Goal: Find contact information: Find contact information

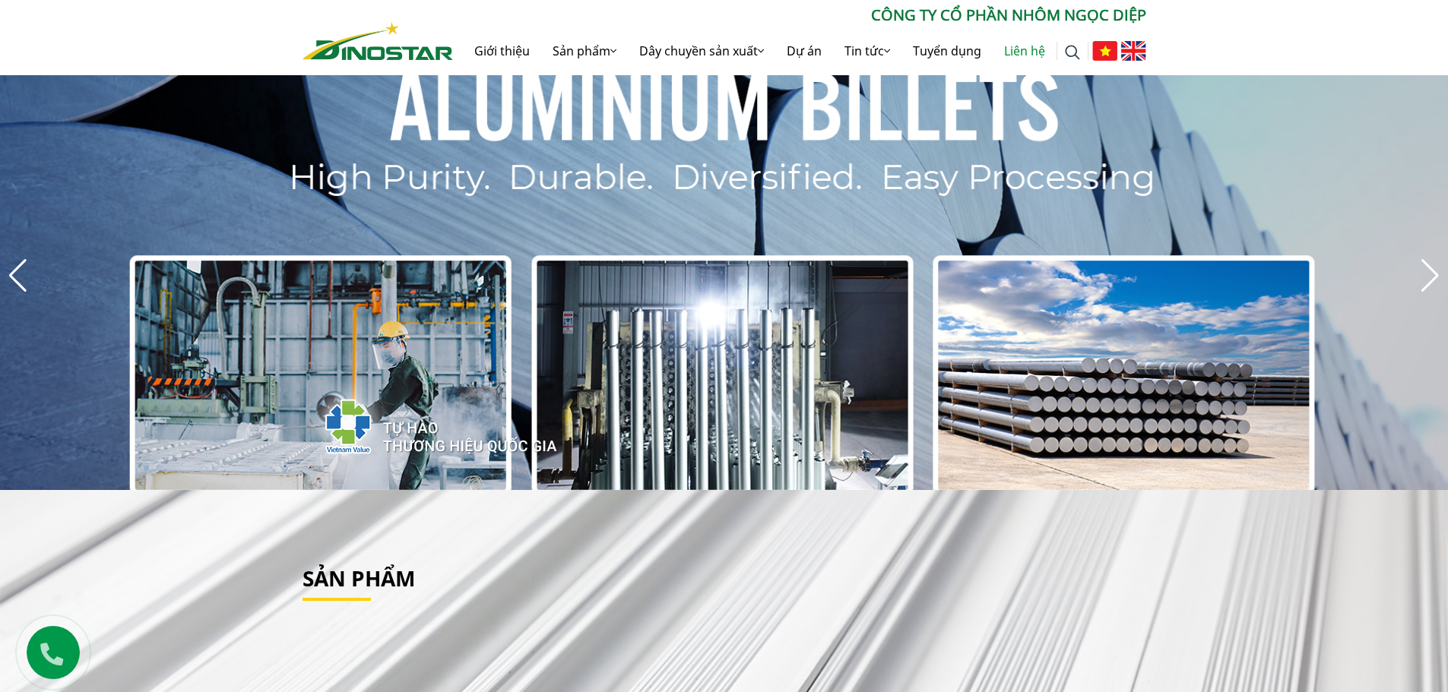
click at [1028, 52] on link "Liên hệ" at bounding box center [1024, 51] width 64 height 49
click at [1014, 46] on link "Liên hệ" at bounding box center [1024, 51] width 64 height 49
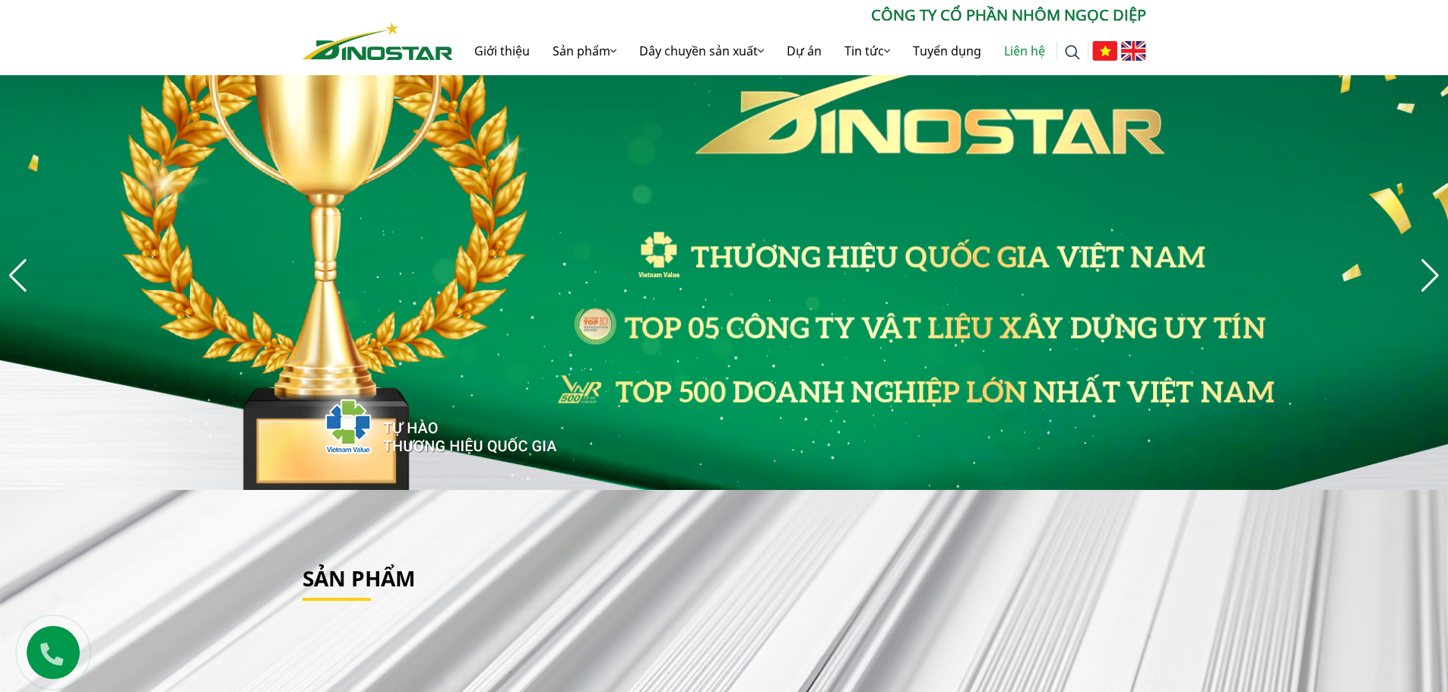
click at [1014, 46] on link "Liên hệ" at bounding box center [1024, 51] width 64 height 49
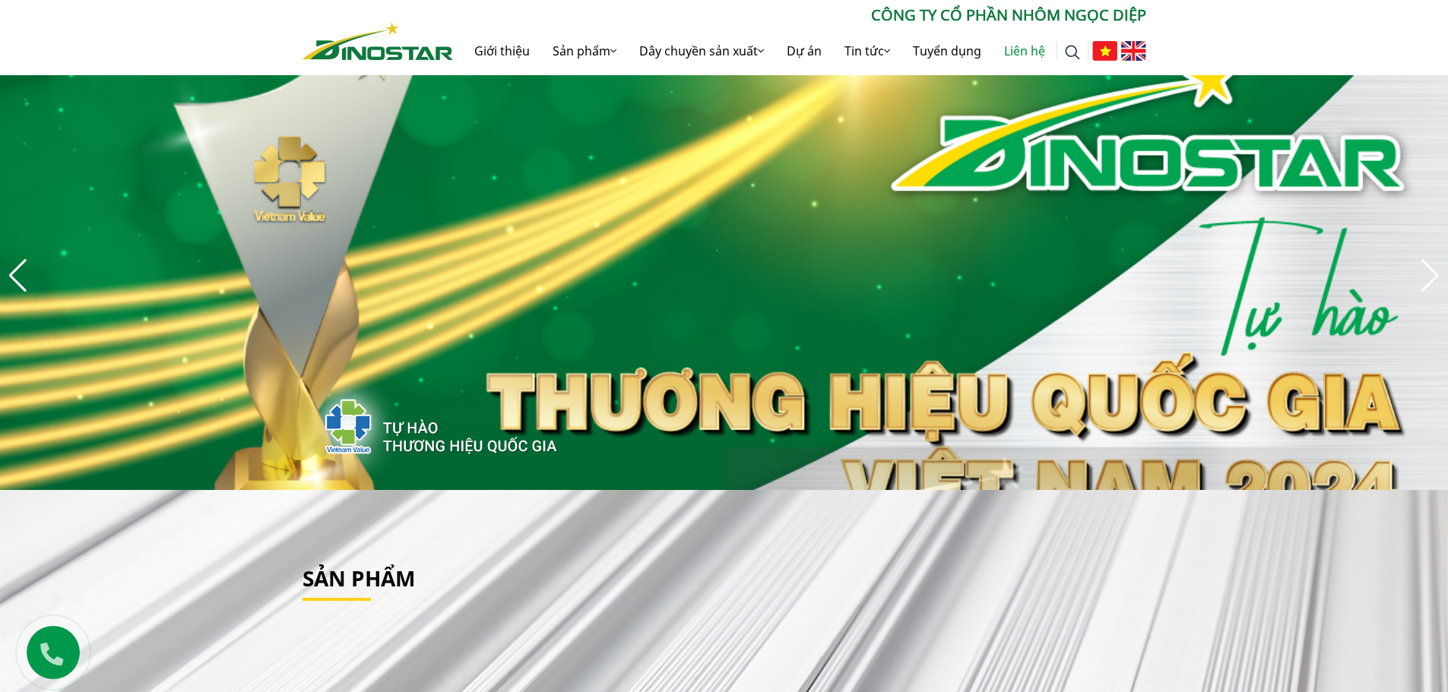
click at [1033, 57] on link "Liên hệ" at bounding box center [1024, 51] width 64 height 49
click at [1023, 52] on link "Liên hệ" at bounding box center [1024, 51] width 64 height 49
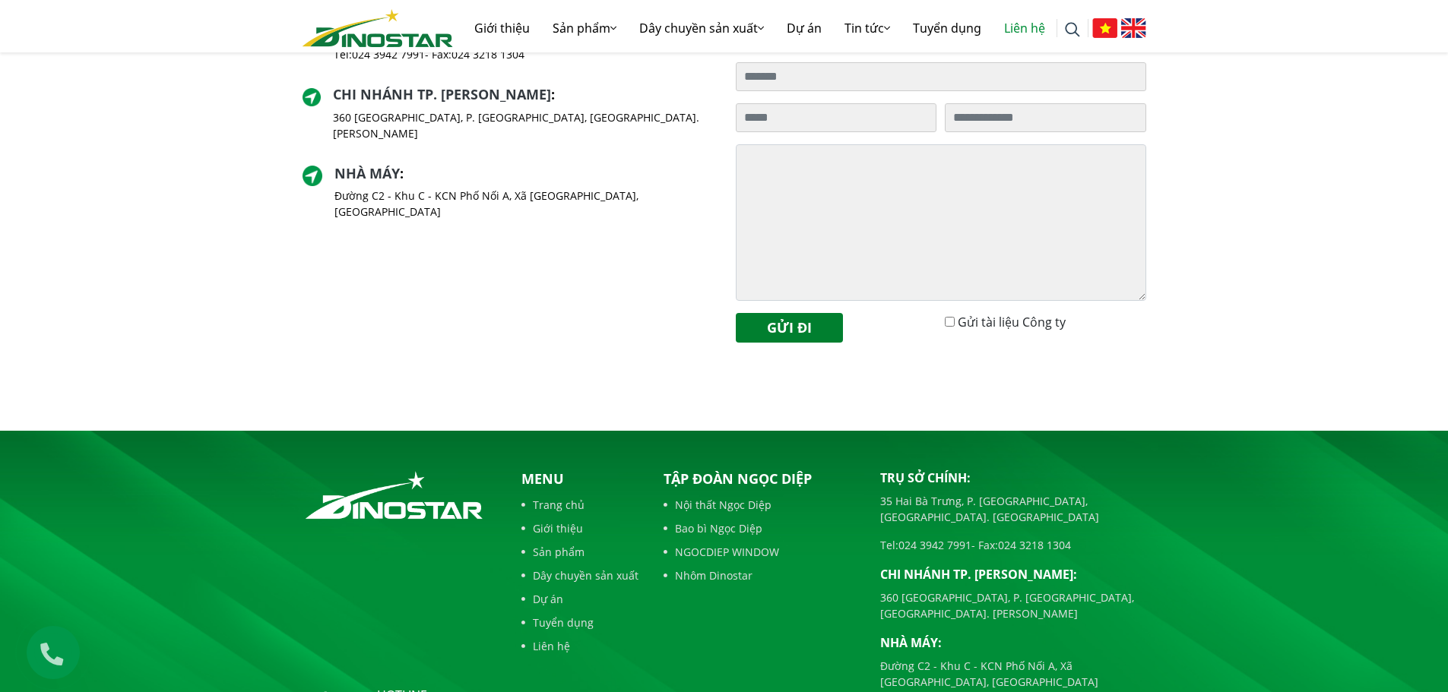
scroll to position [565, 0]
